Goal: Information Seeking & Learning: Find specific fact

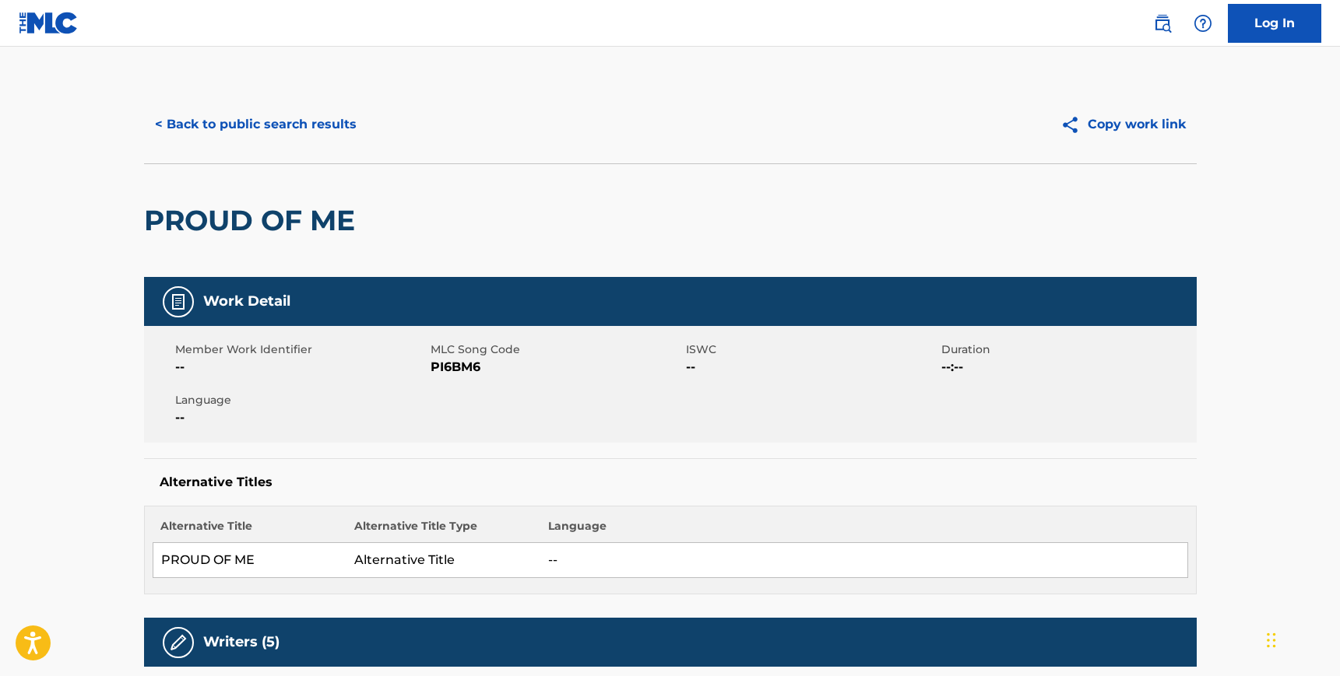
click at [192, 125] on button "< Back to public search results" at bounding box center [255, 124] width 223 height 39
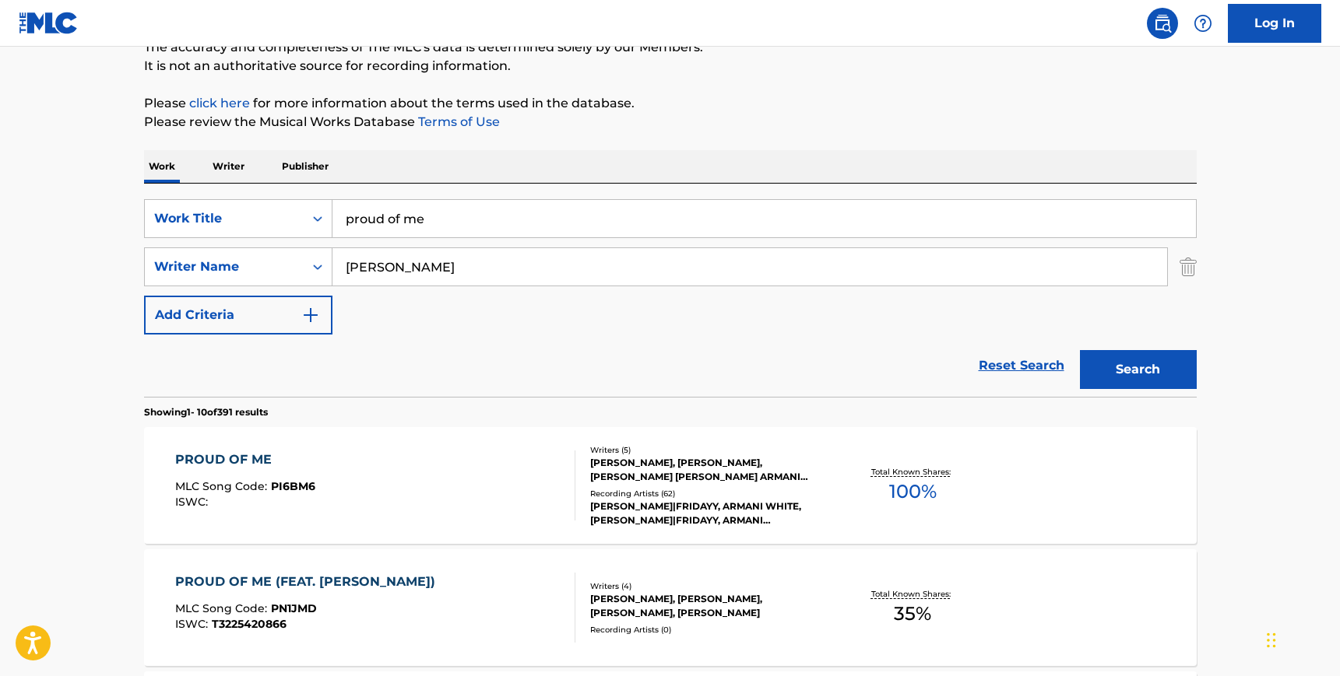
click at [430, 271] on input "[PERSON_NAME]" at bounding box center [749, 266] width 834 height 37
paste input "[PERSON_NAME]"
type input "[PERSON_NAME]"
click at [414, 229] on input "proud of me" at bounding box center [763, 218] width 863 height 37
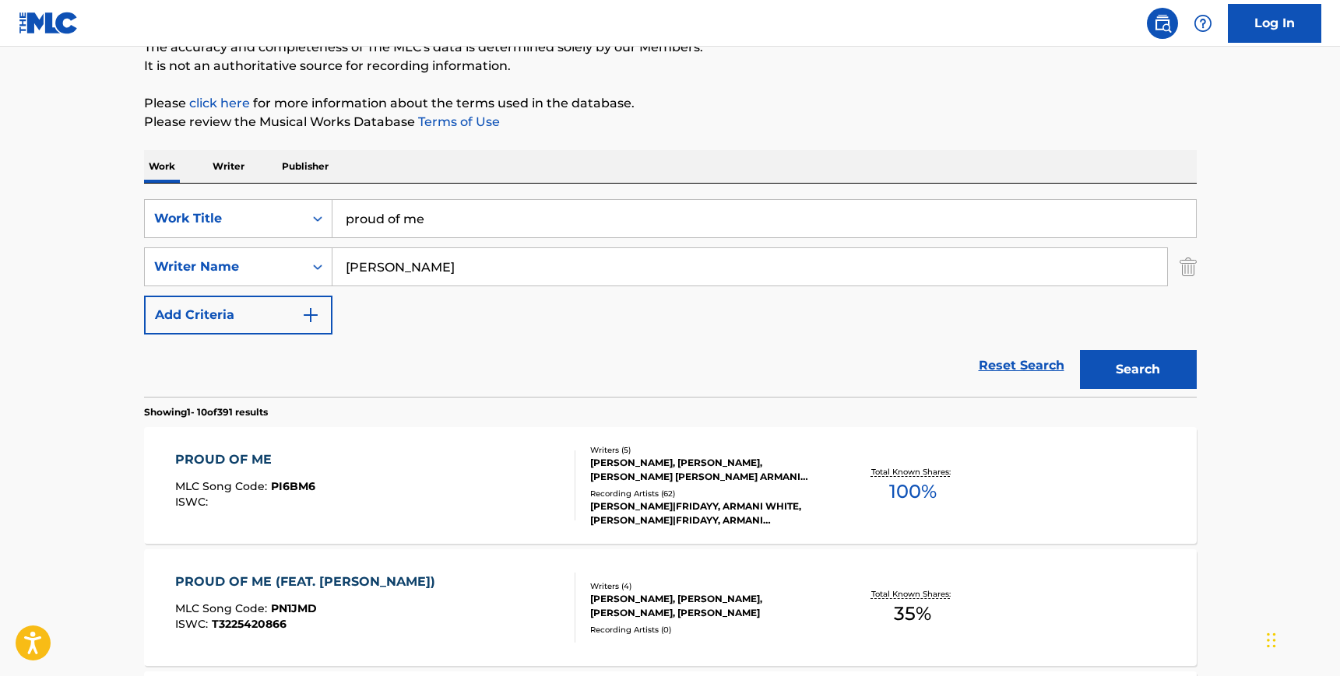
click at [414, 229] on input "proud of me" at bounding box center [763, 218] width 863 height 37
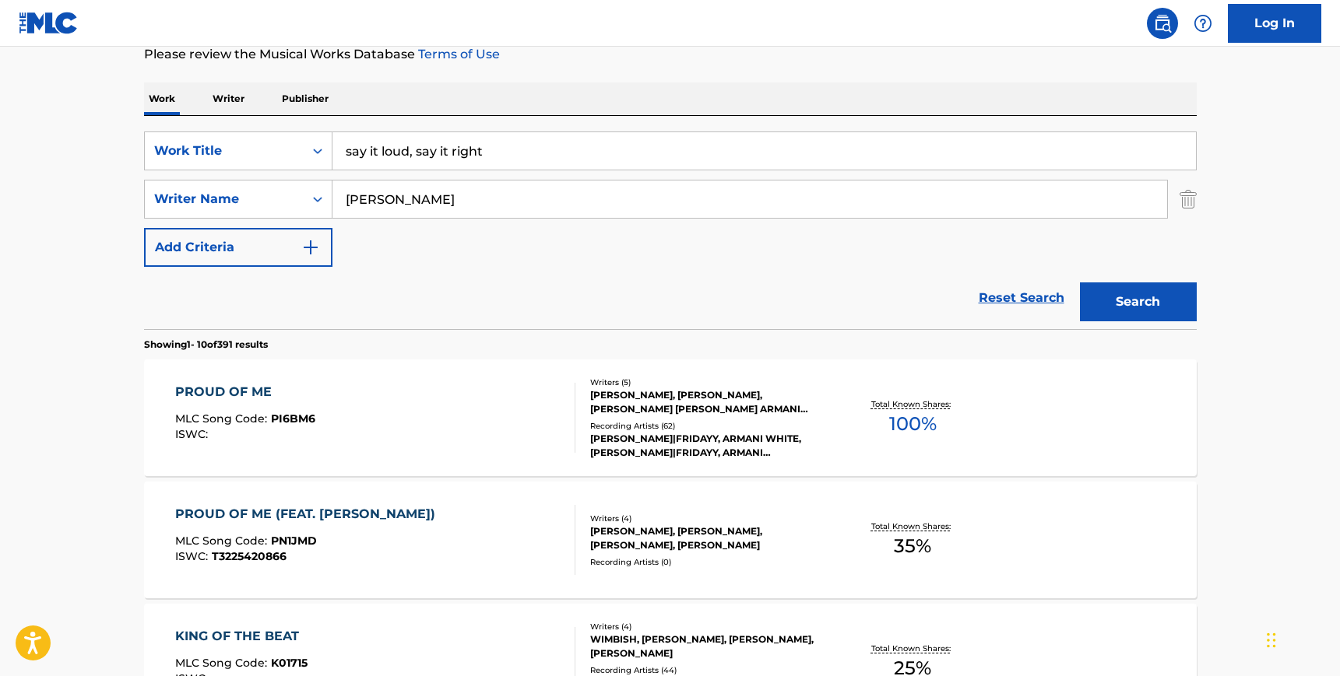
scroll to position [216, 0]
drag, startPoint x: 416, startPoint y: 146, endPoint x: 333, endPoint y: 143, distance: 83.3
click at [333, 143] on input "say it loud, say it right" at bounding box center [763, 150] width 863 height 37
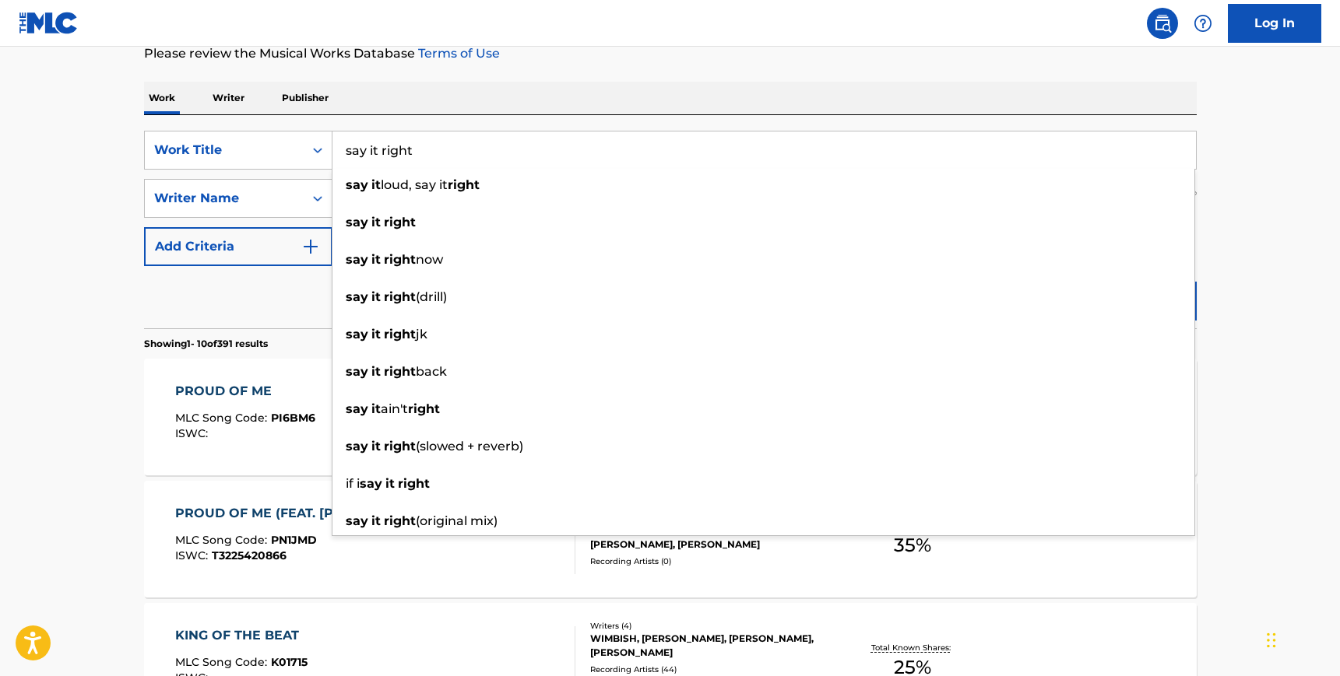
type input "say it right"
click at [1019, 124] on div "SearchWithCriteriac841a79b-5627-47c4-834d-ede073c70251 Work Title say it right …" at bounding box center [670, 221] width 1052 height 213
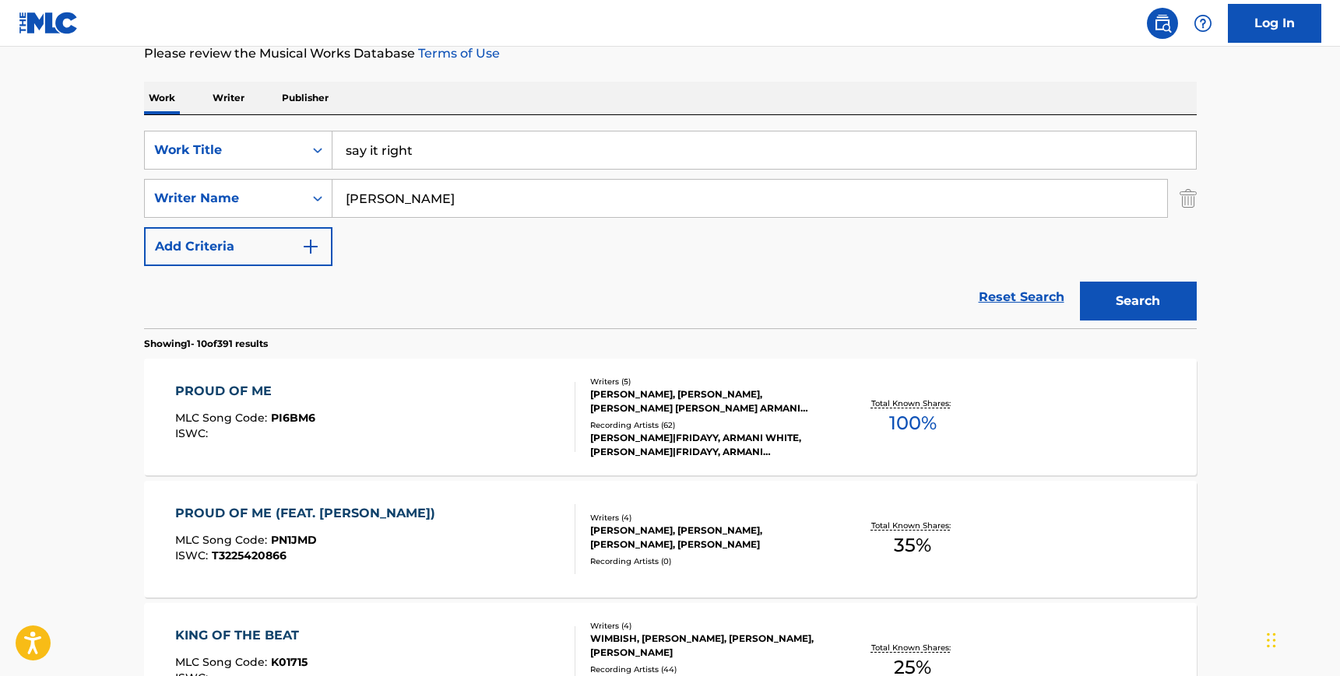
click at [1119, 318] on button "Search" at bounding box center [1138, 301] width 117 height 39
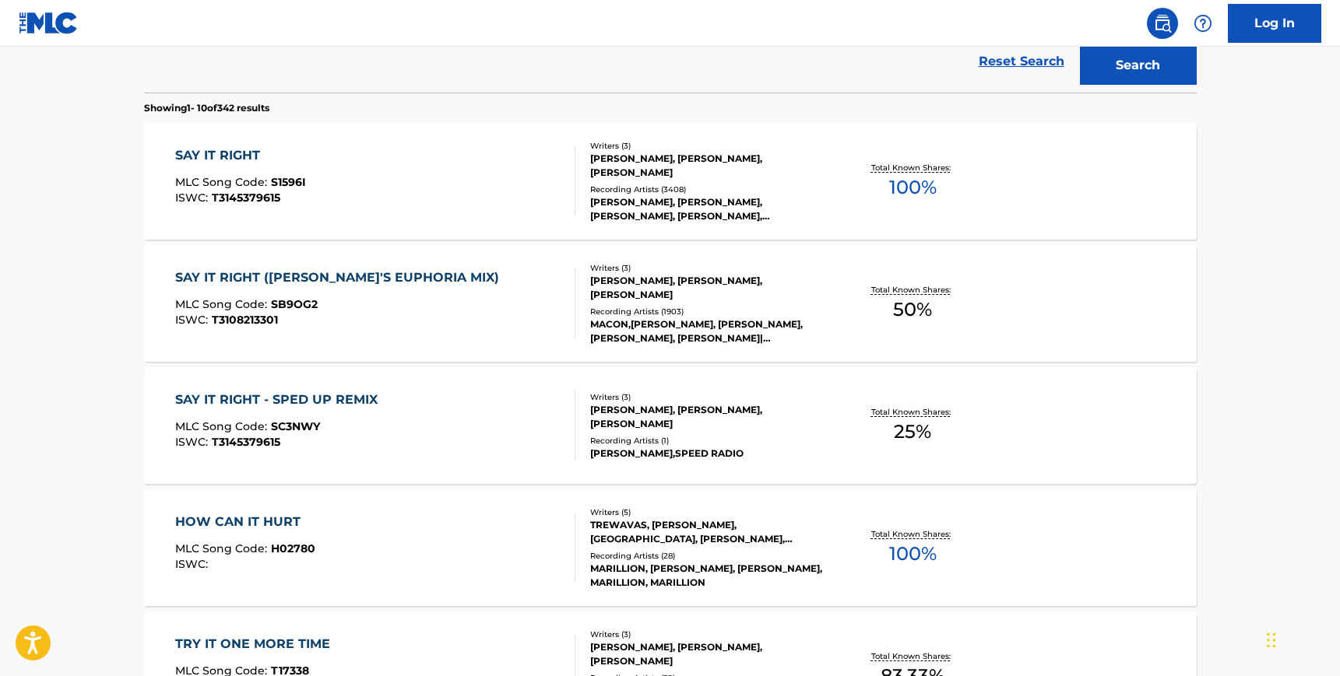
scroll to position [427, 0]
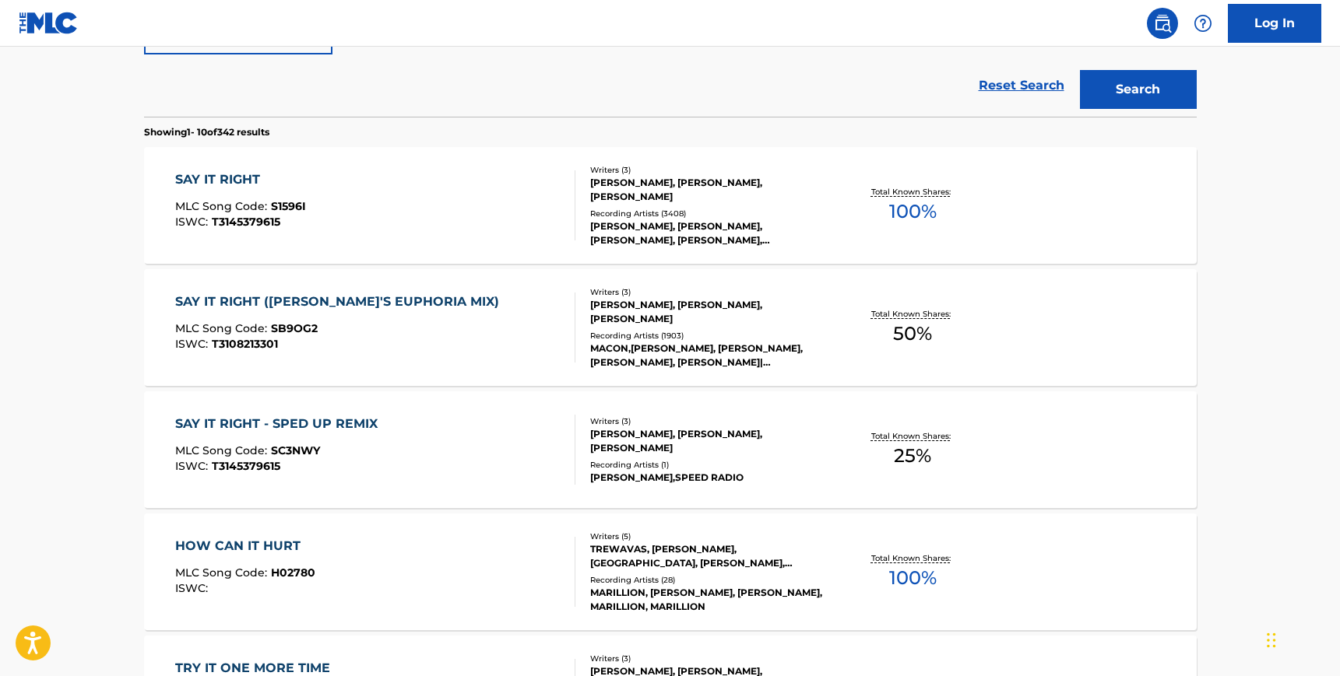
click at [394, 234] on div "SAY IT RIGHT MLC Song Code : S1596I ISWC : T3145379615" at bounding box center [375, 205] width 400 height 70
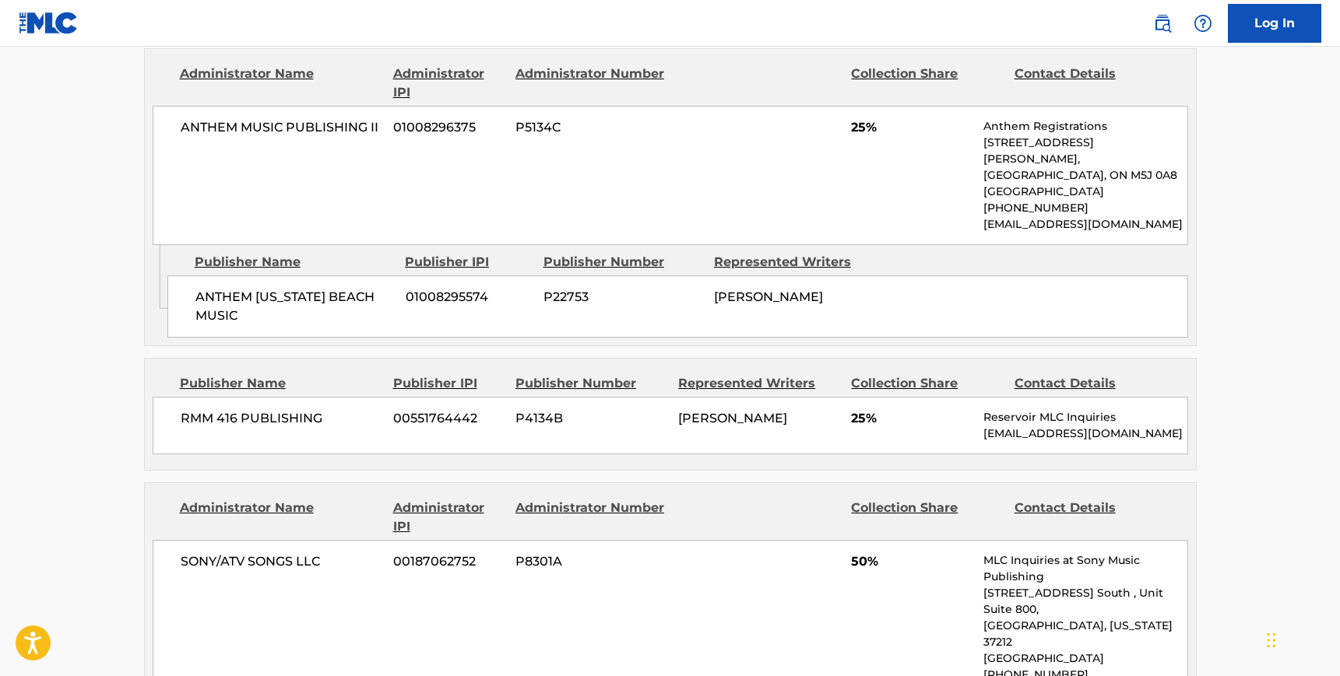
scroll to position [988, 0]
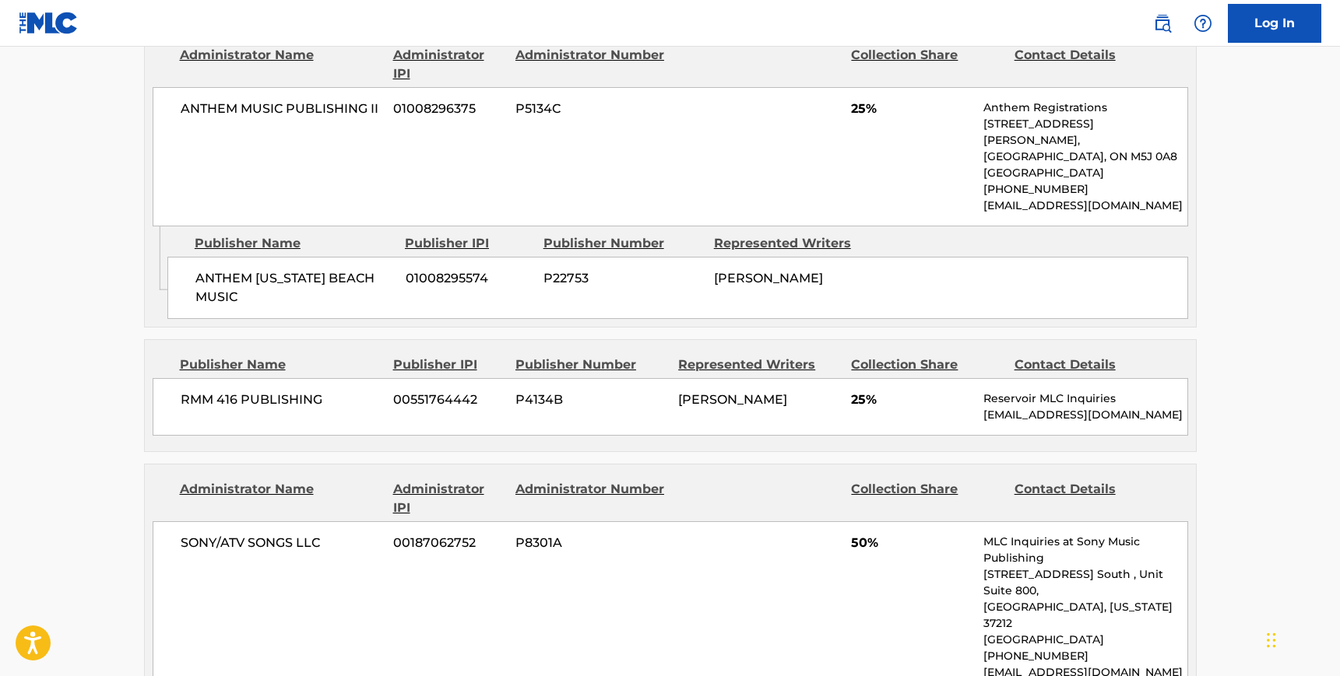
click at [102, 393] on main "< Back to public search results Copy work link SAY IT RIGHT Work Detail Member …" at bounding box center [670, 221] width 1340 height 2325
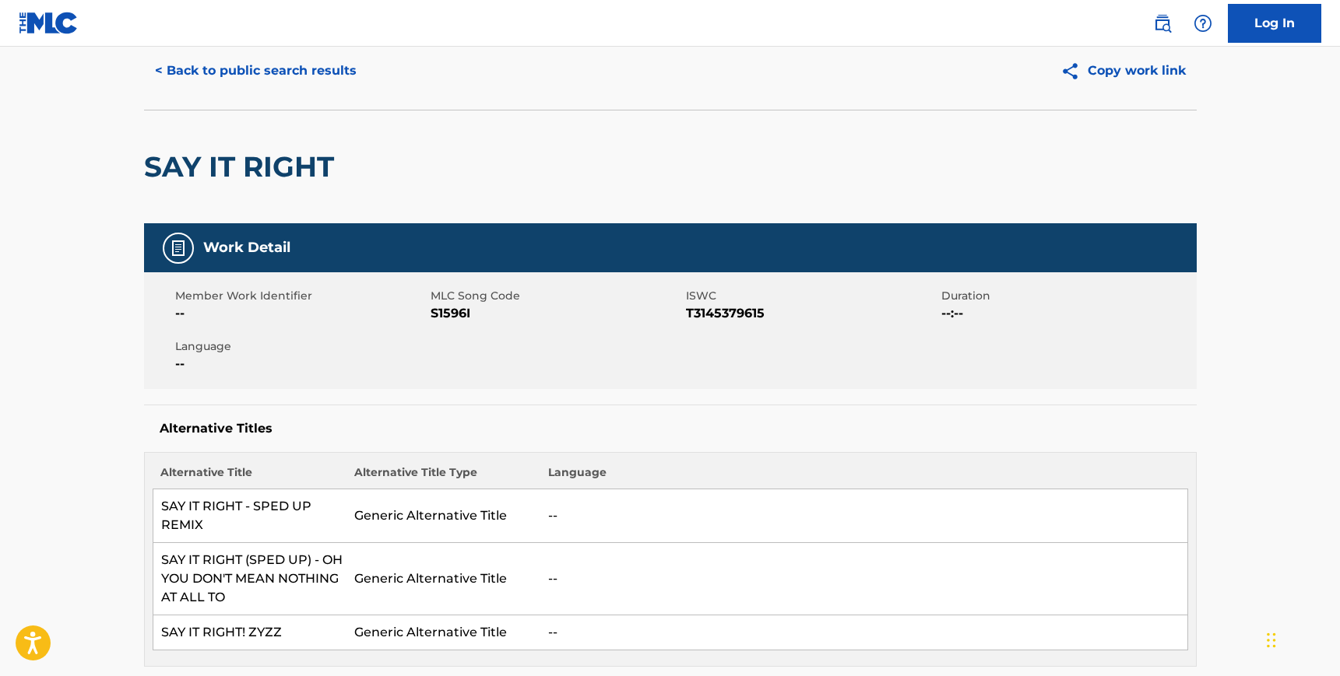
scroll to position [0, 0]
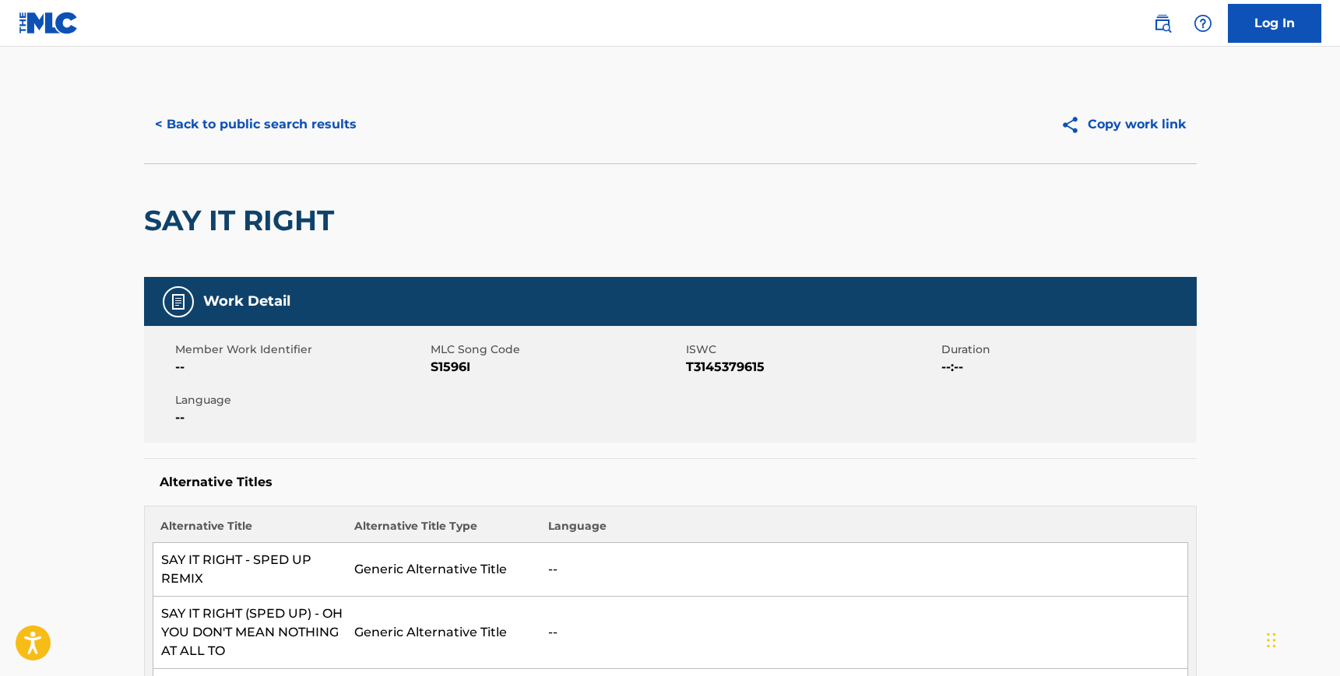
click at [457, 361] on span "S1596I" at bounding box center [555, 367] width 251 height 19
copy span "S1596I"
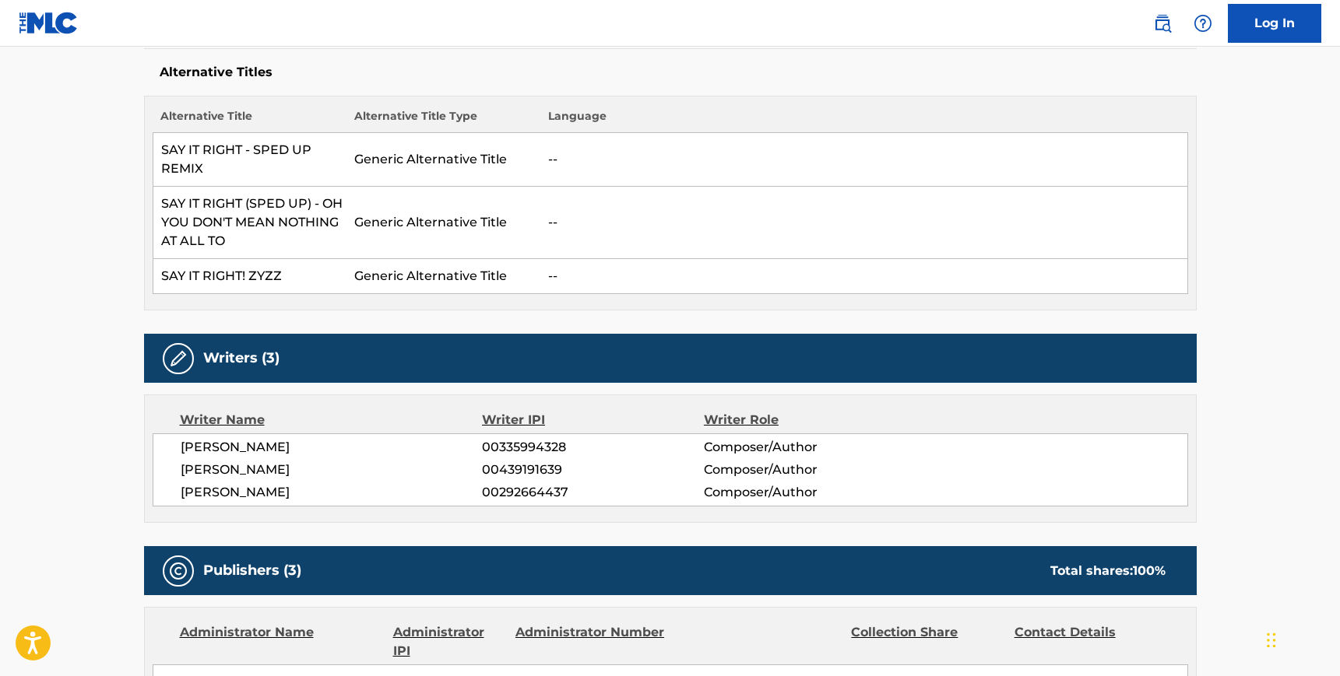
scroll to position [416, 0]
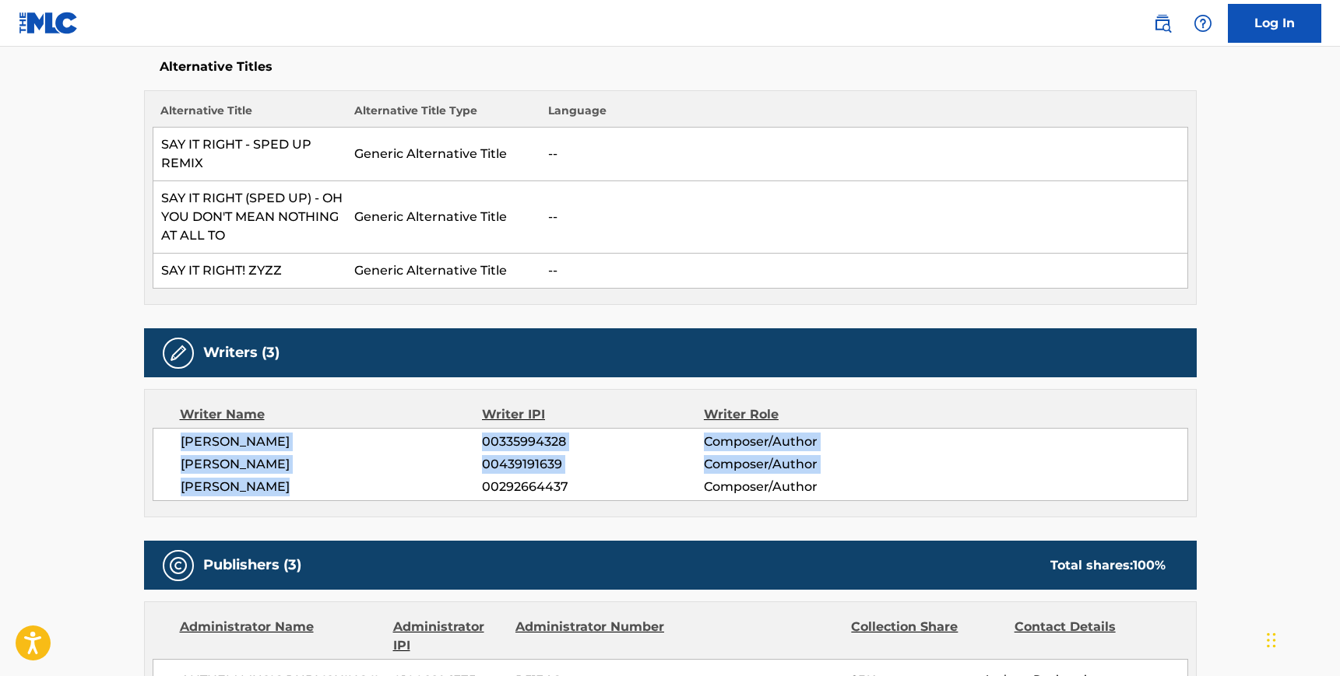
drag, startPoint x: 281, startPoint y: 488, endPoint x: 182, endPoint y: 440, distance: 110.0
click at [182, 440] on div "[PERSON_NAME] 00335994328 Composer/Author [PERSON_NAME] 00439191639 Composer/Au…" at bounding box center [670, 464] width 1035 height 73
copy div "[PERSON_NAME] 00335994328 Composer/Author [PERSON_NAME] 00439191639 Composer/Au…"
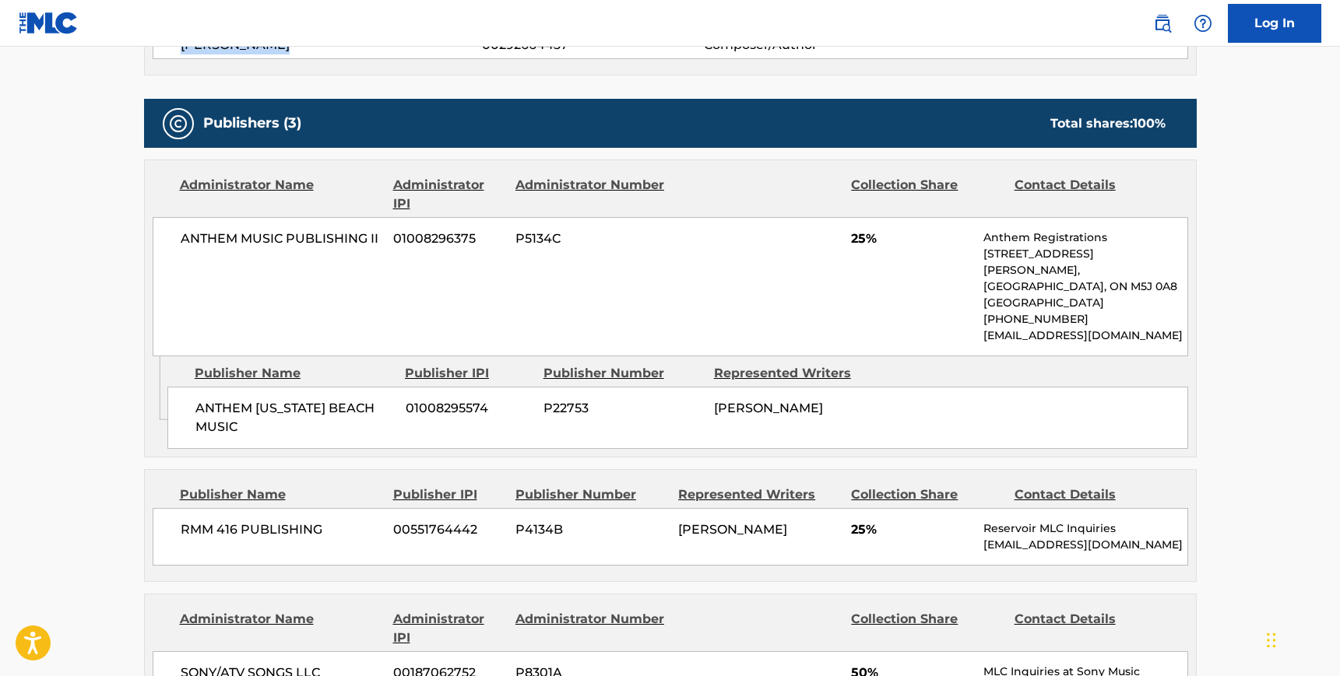
scroll to position [859, 0]
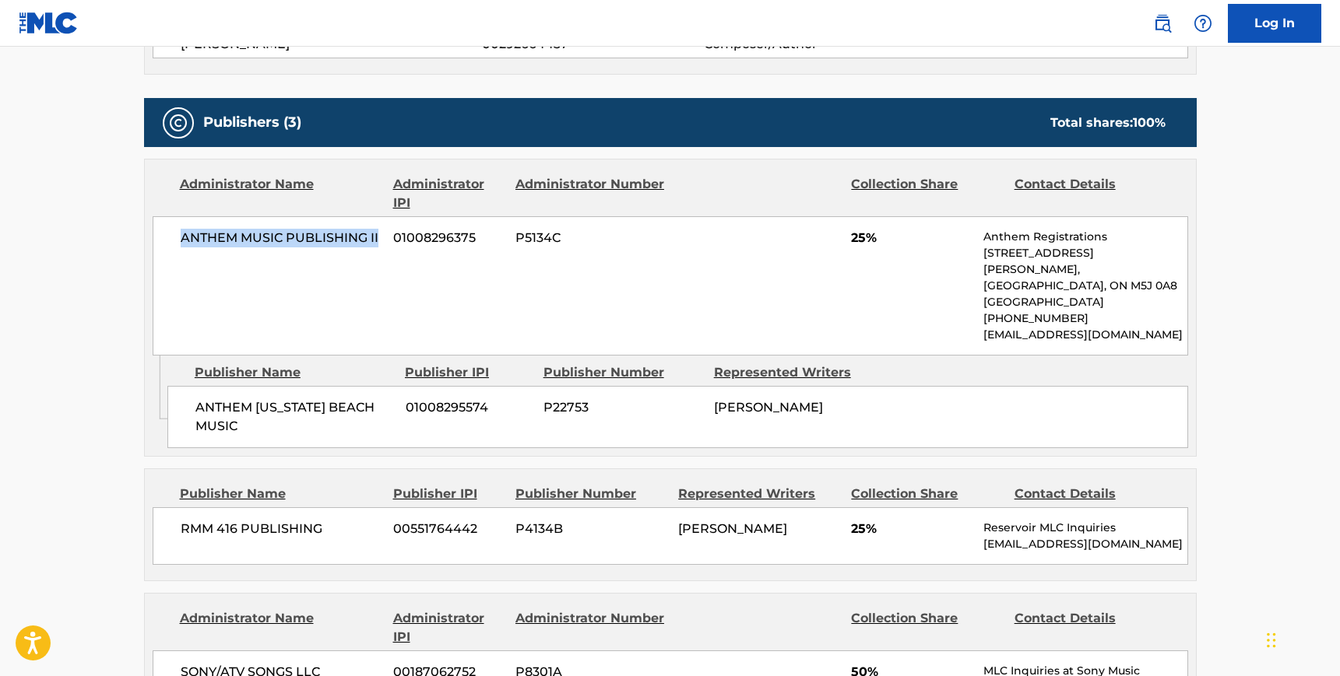
drag, startPoint x: 378, startPoint y: 236, endPoint x: 171, endPoint y: 230, distance: 207.1
click at [171, 230] on div "ANTHEM MUSIC PUBLISHING II 01008296375 P5134C 25% Anthem Registrations [STREET_…" at bounding box center [670, 285] width 1035 height 139
copy span "ANTHEM MUSIC PUBLISHING II"
drag, startPoint x: 239, startPoint y: 437, endPoint x: 190, endPoint y: 421, distance: 51.7
click at [190, 421] on div "ANTHEM [US_STATE] BEACH MUSIC 01008295574 P22753 [PERSON_NAME]" at bounding box center [677, 417] width 1020 height 62
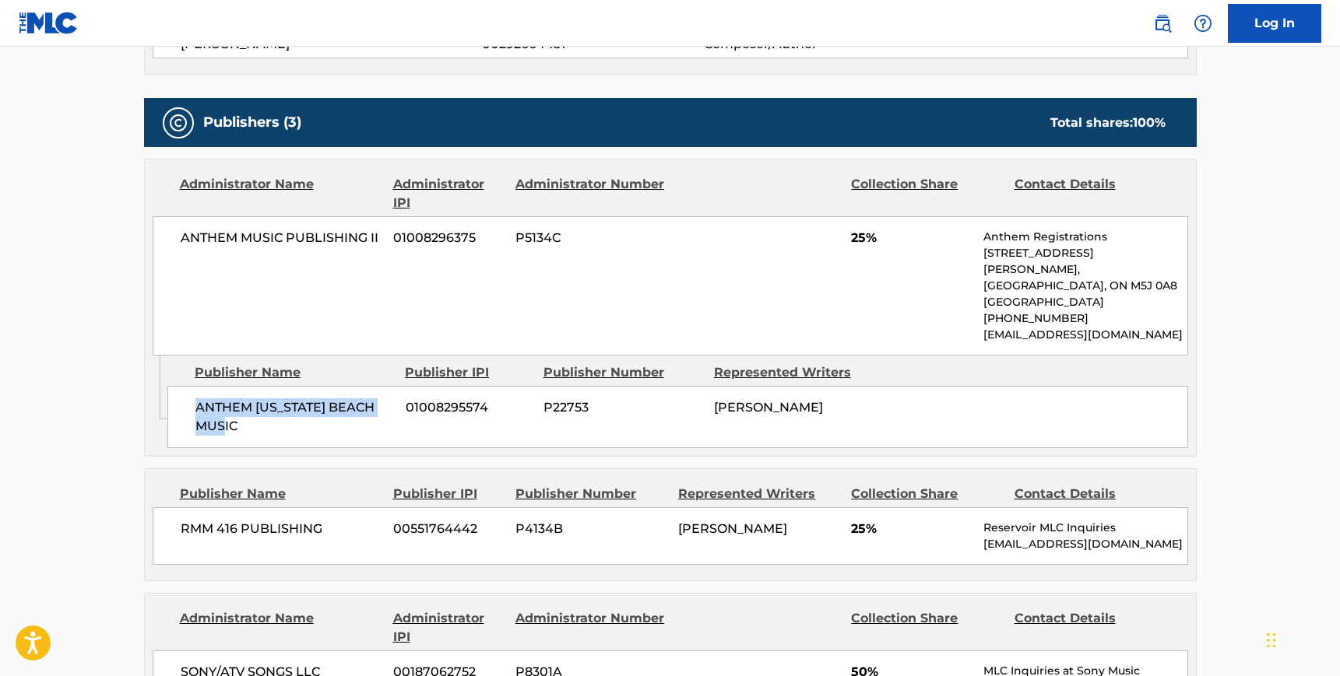
copy span "ANTHEM [US_STATE] BEACH MUSIC"
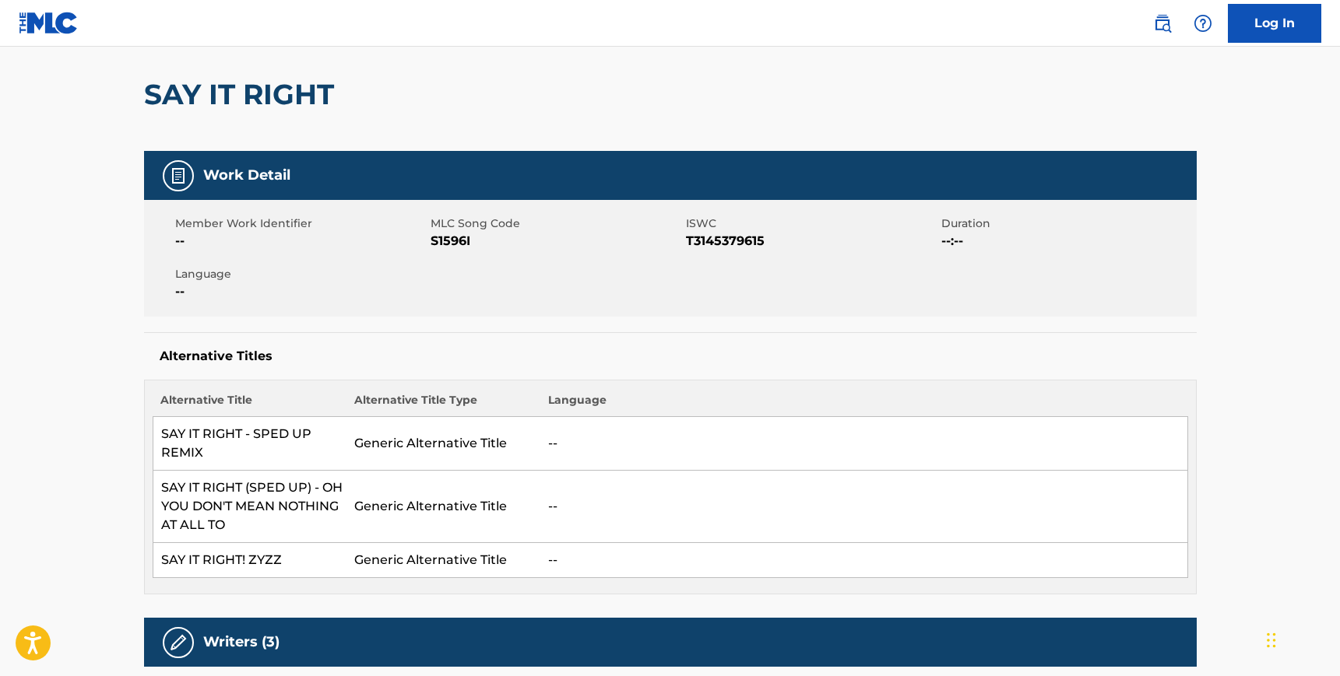
scroll to position [123, 0]
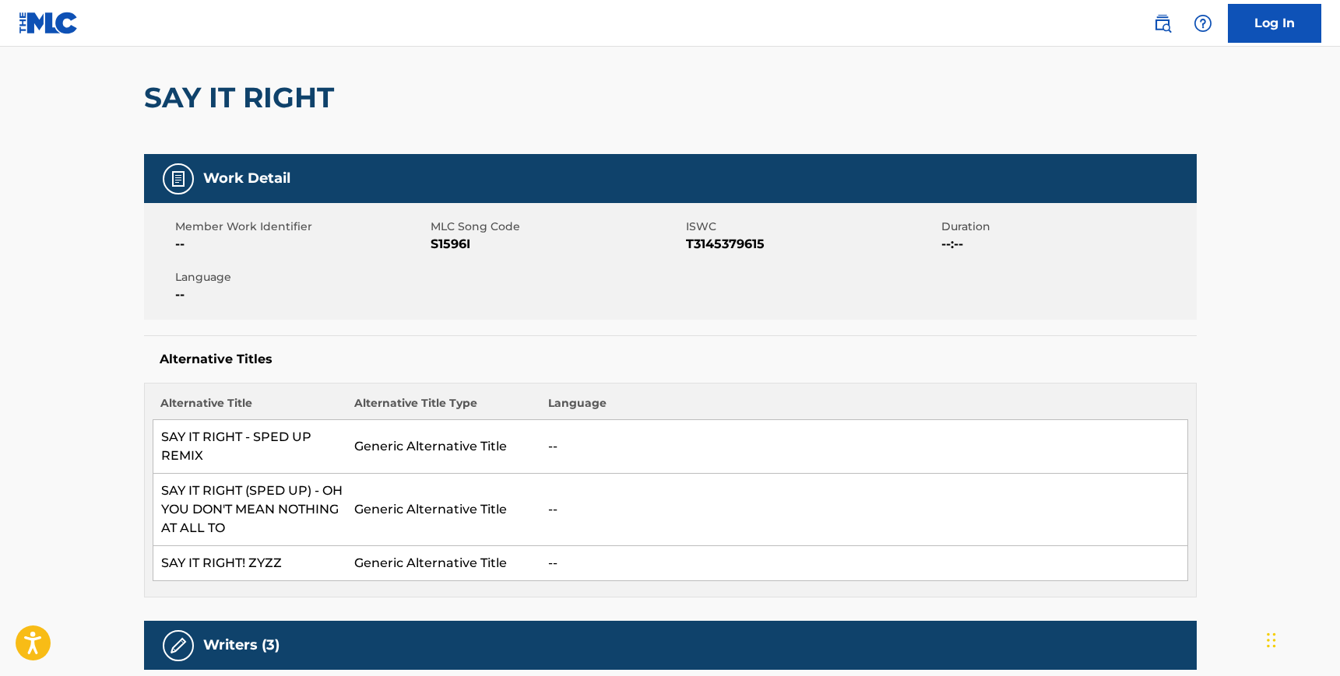
click at [462, 242] on span "S1596I" at bounding box center [555, 244] width 251 height 19
copy span "S1596I"
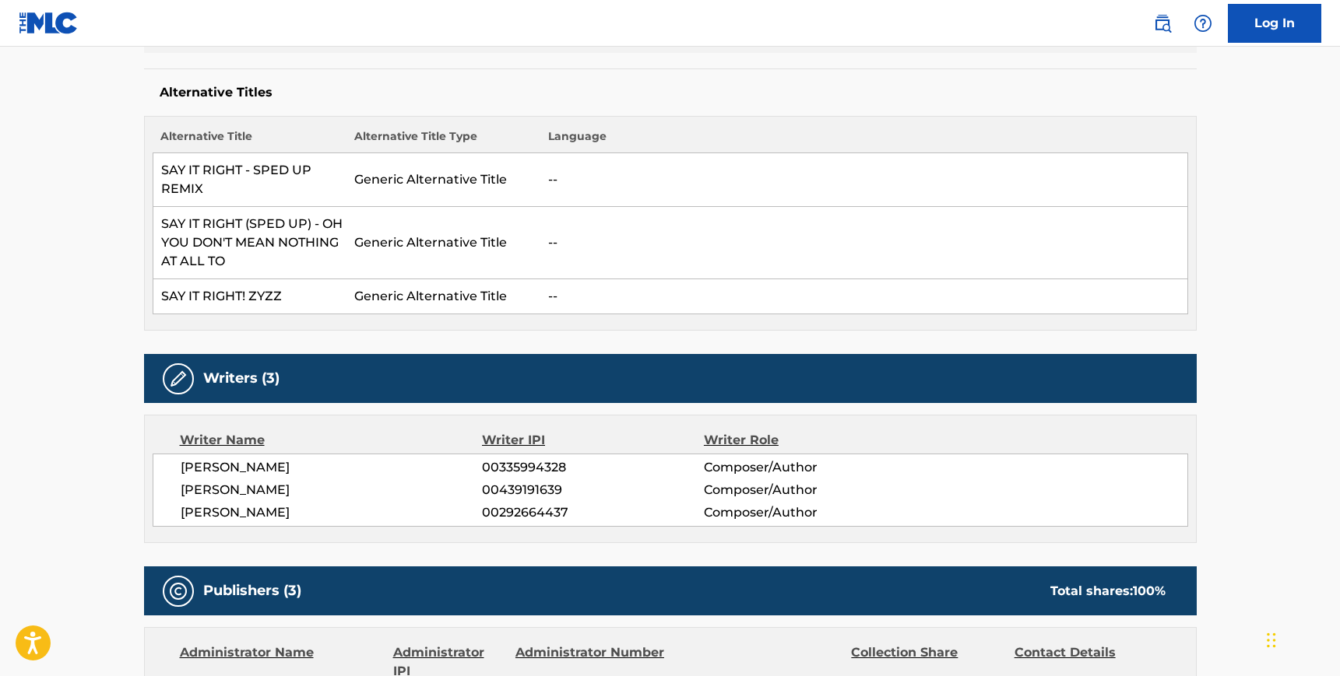
scroll to position [437, 0]
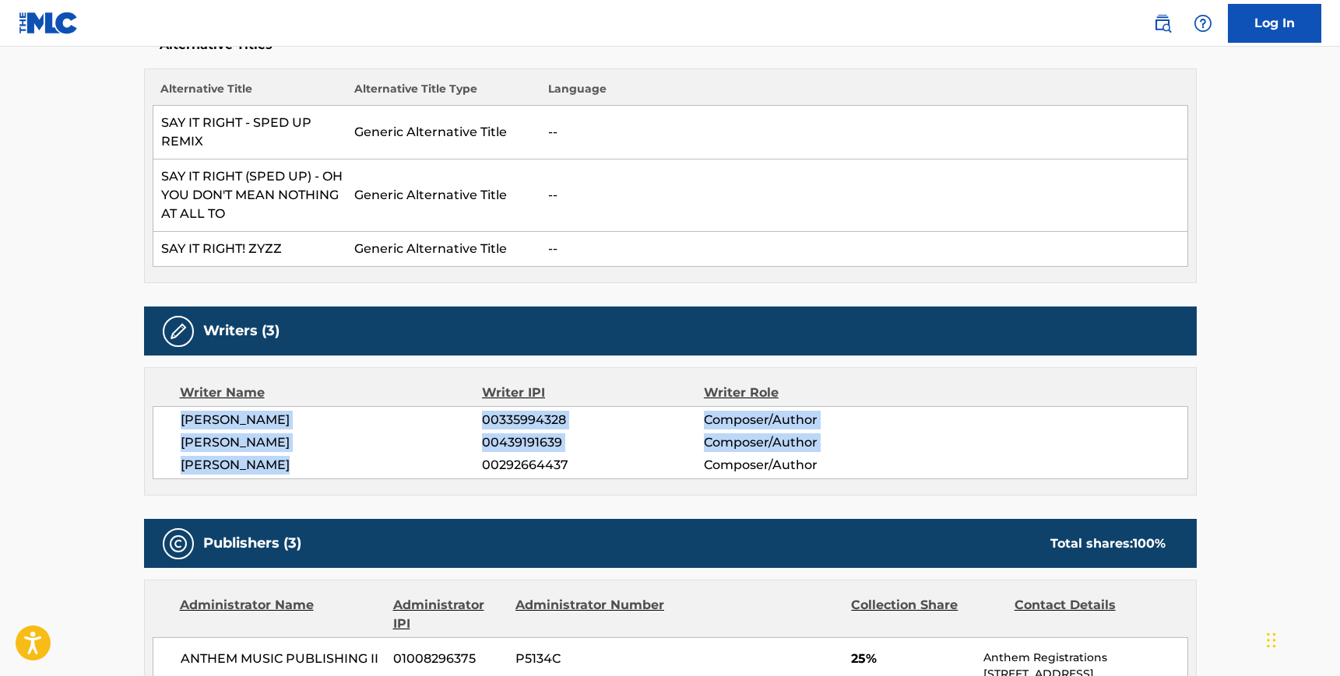
drag, startPoint x: 288, startPoint y: 465, endPoint x: 179, endPoint y: 416, distance: 119.8
click at [179, 416] on div "[PERSON_NAME] 00335994328 Composer/Author [PERSON_NAME] 00439191639 Composer/Au…" at bounding box center [670, 442] width 1035 height 73
copy div "[PERSON_NAME] 00335994328 Composer/Author [PERSON_NAME] 00439191639 Composer/Au…"
